Goal: Task Accomplishment & Management: Complete application form

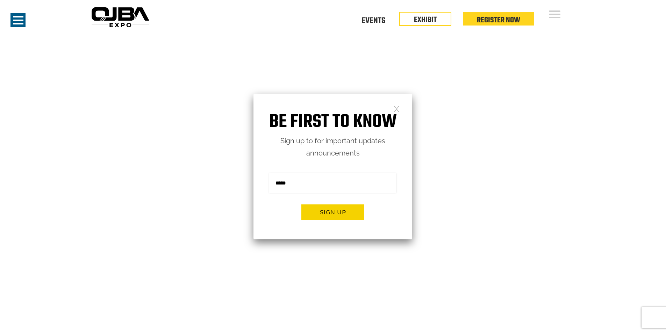
click at [397, 109] on link at bounding box center [397, 109] width 6 height 6
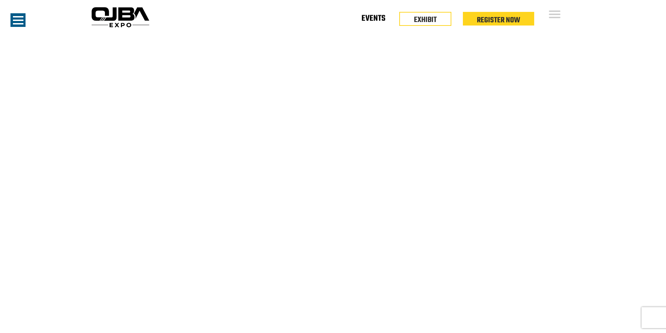
click at [373, 21] on link "Events" at bounding box center [374, 20] width 24 height 2
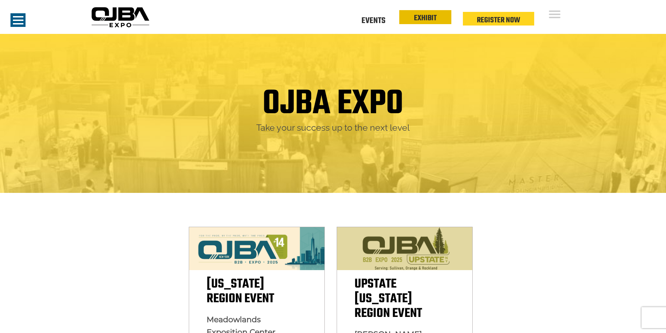
click at [425, 20] on link "EXHIBIT" at bounding box center [425, 18] width 23 height 12
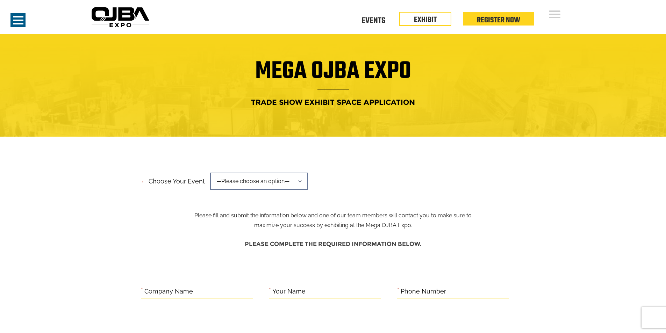
click at [255, 182] on span "—Please choose an option—" at bounding box center [259, 181] width 98 height 17
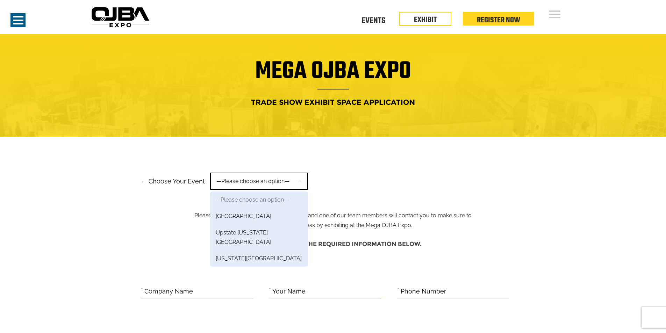
click at [364, 174] on div "**********" at bounding box center [333, 183] width 385 height 27
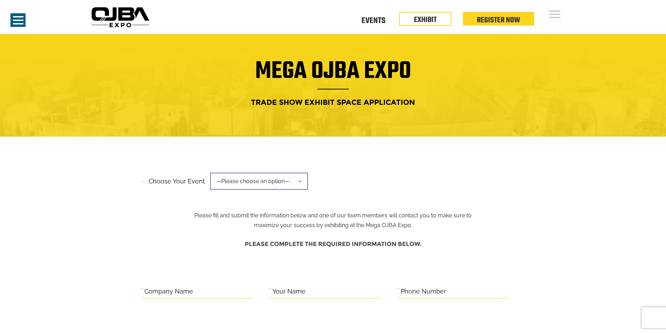
click at [276, 178] on span "—Please choose an option—" at bounding box center [259, 181] width 98 height 17
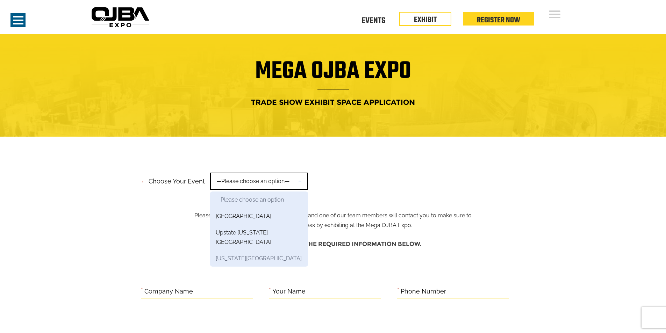
click at [248, 250] on link "New York Region" at bounding box center [259, 258] width 98 height 16
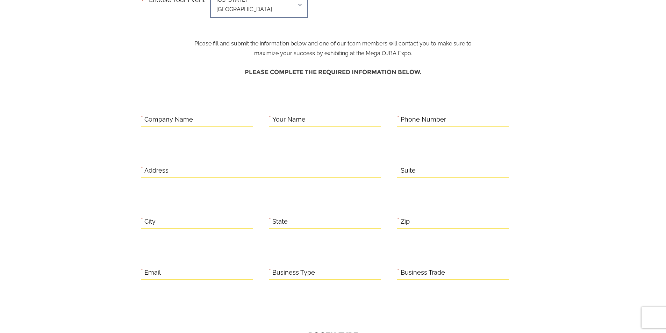
scroll to position [7, 0]
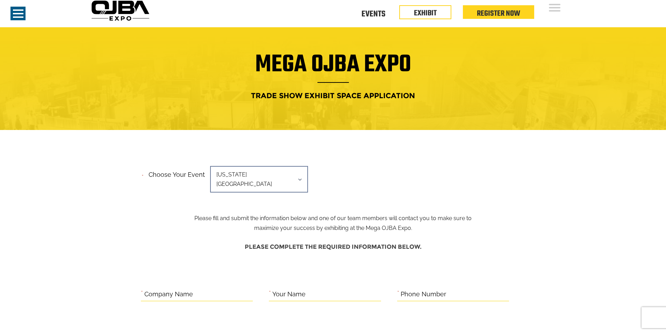
click at [251, 182] on span "New York Region" at bounding box center [259, 179] width 98 height 27
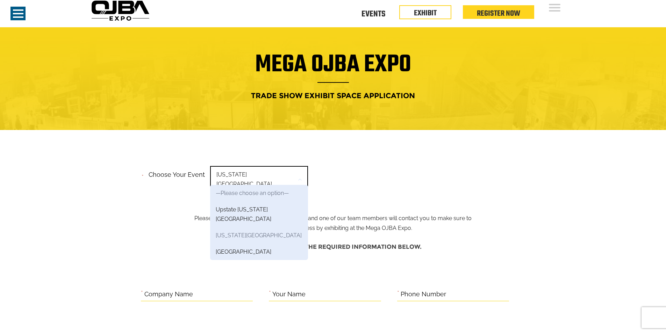
scroll to position [0, 0]
click at [241, 208] on link "Upstate New York Region" at bounding box center [259, 214] width 98 height 26
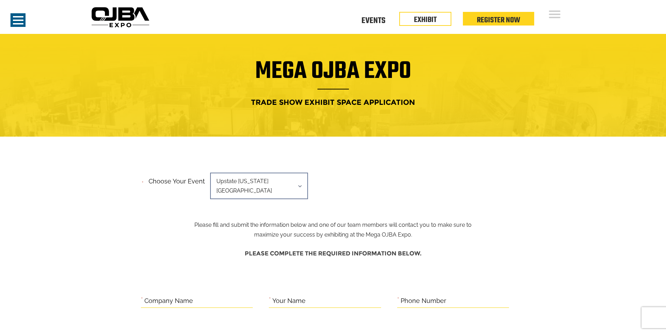
click at [268, 182] on span "Upstate [US_STATE][GEOGRAPHIC_DATA]" at bounding box center [259, 186] width 98 height 27
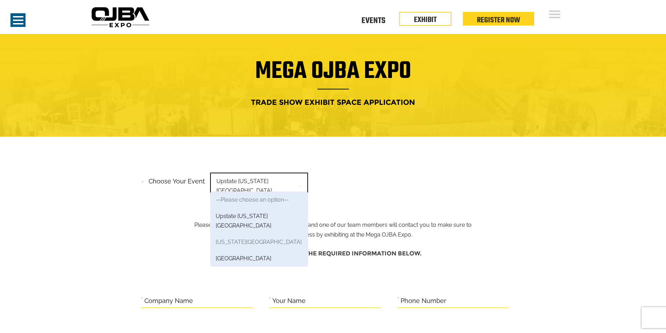
click at [247, 234] on link "[US_STATE][GEOGRAPHIC_DATA]" at bounding box center [259, 242] width 98 height 16
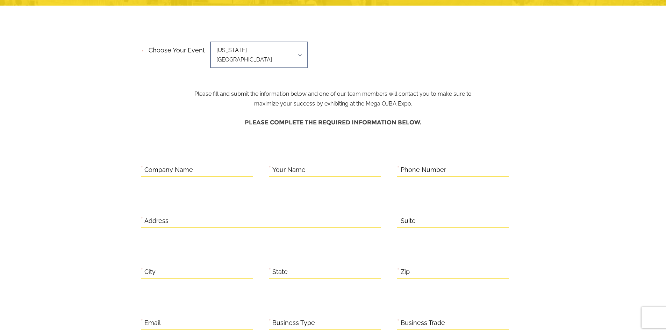
scroll to position [105, 0]
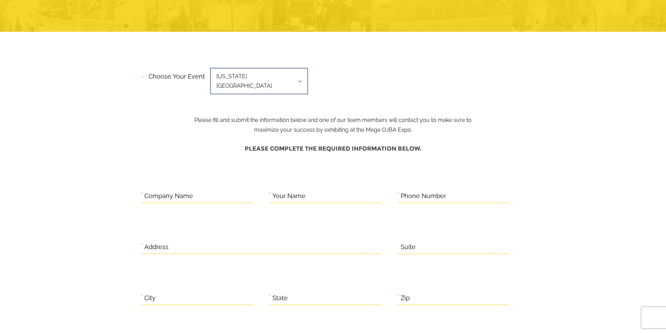
click at [272, 78] on span "[US_STATE][GEOGRAPHIC_DATA]" at bounding box center [259, 81] width 98 height 27
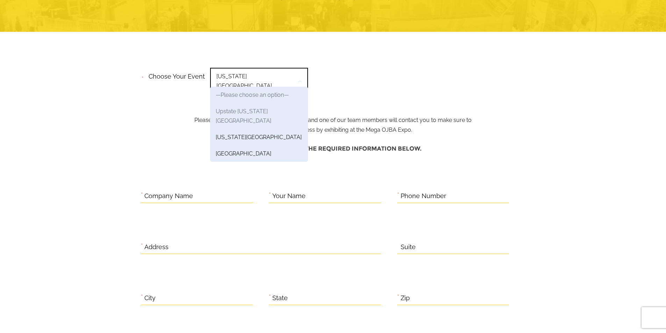
click at [247, 111] on link "Upstate [US_STATE][GEOGRAPHIC_DATA]" at bounding box center [259, 116] width 98 height 26
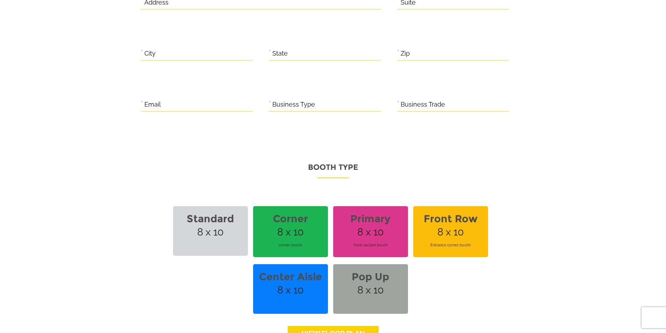
scroll to position [420, 0]
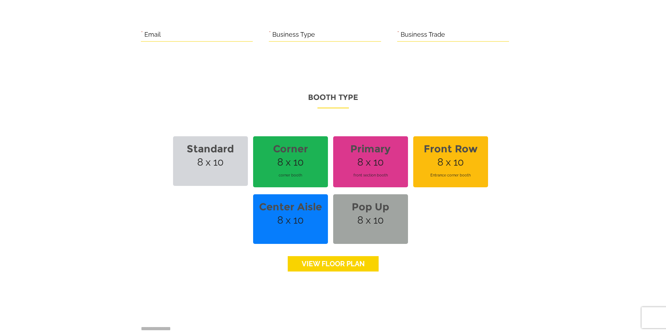
click at [350, 257] on link "View floor Plan" at bounding box center [333, 263] width 91 height 15
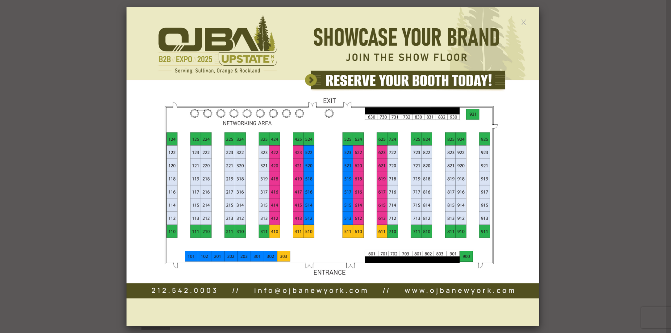
click at [522, 23] on link at bounding box center [524, 22] width 6 height 6
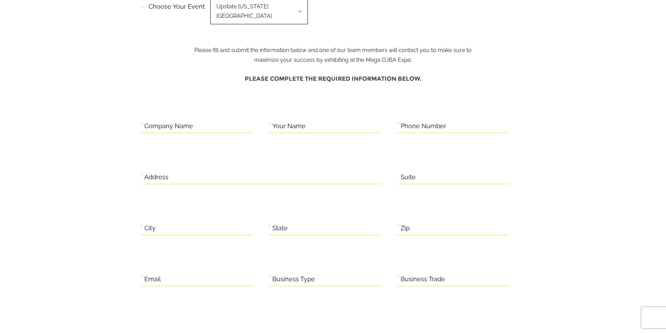
scroll to position [0, 0]
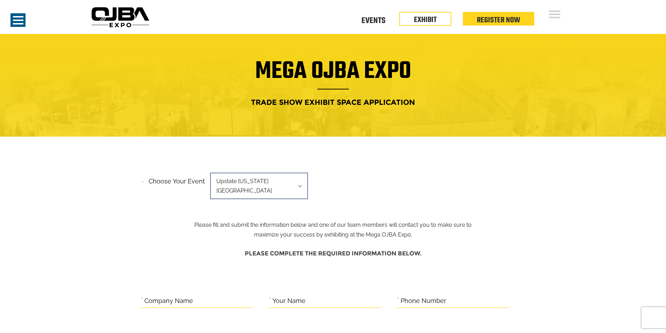
click at [236, 183] on span "Upstate [US_STATE][GEOGRAPHIC_DATA]" at bounding box center [259, 186] width 98 height 27
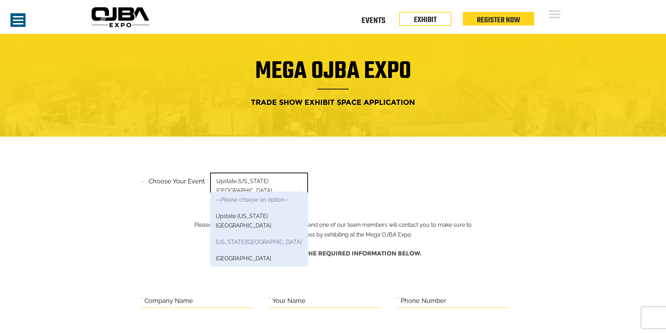
click at [230, 234] on link "[US_STATE][GEOGRAPHIC_DATA]" at bounding box center [259, 242] width 98 height 16
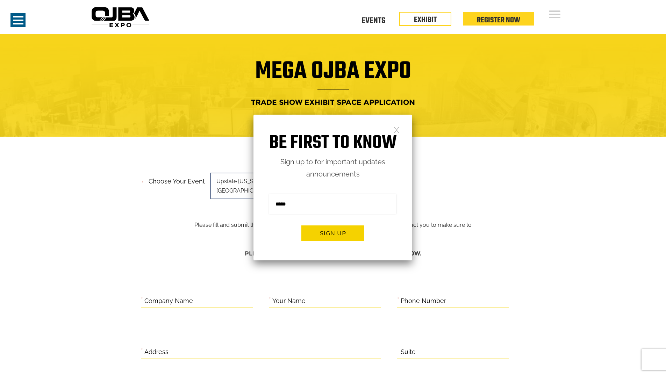
click at [398, 128] on link at bounding box center [397, 130] width 6 height 6
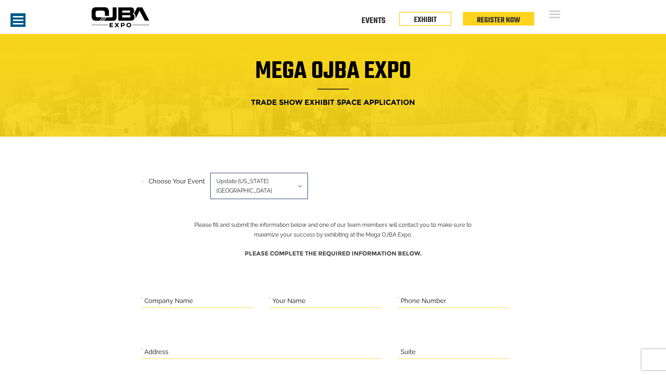
click at [262, 182] on span "Upstate [US_STATE][GEOGRAPHIC_DATA]" at bounding box center [259, 186] width 98 height 27
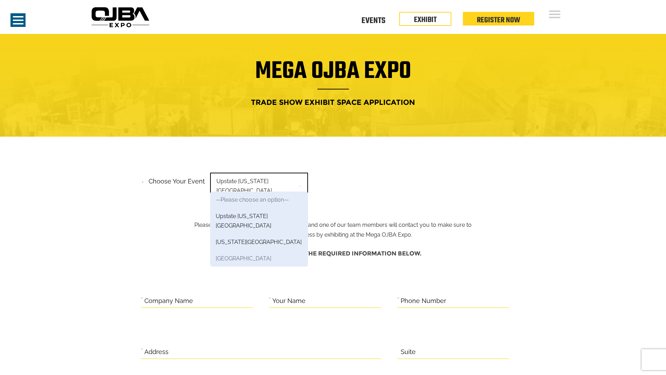
click at [254, 250] on link "[GEOGRAPHIC_DATA]" at bounding box center [259, 258] width 98 height 16
